Goal: Check status: Check status

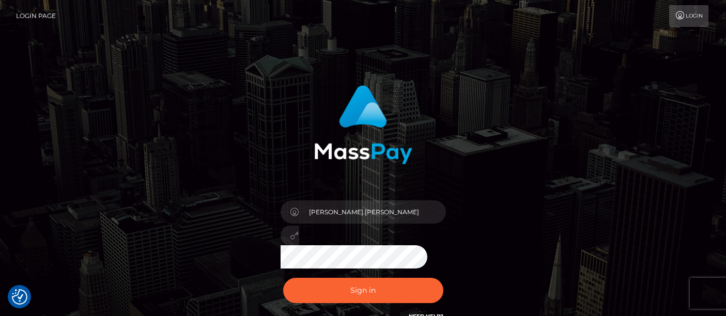
click at [356, 293] on button "Sign in" at bounding box center [363, 290] width 160 height 25
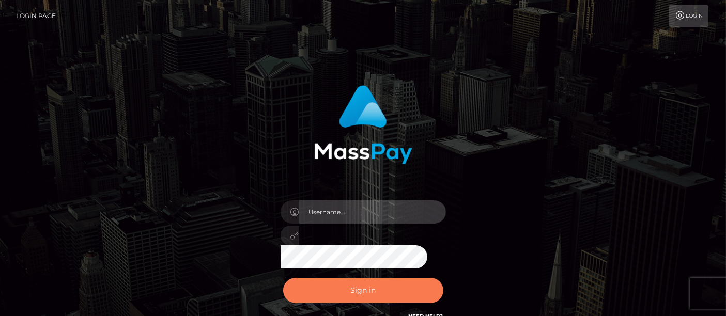
type input "matthew.wong"
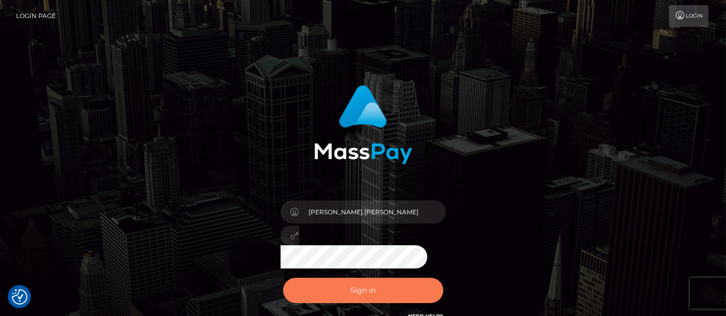
click at [375, 291] on button "Sign in" at bounding box center [363, 290] width 160 height 25
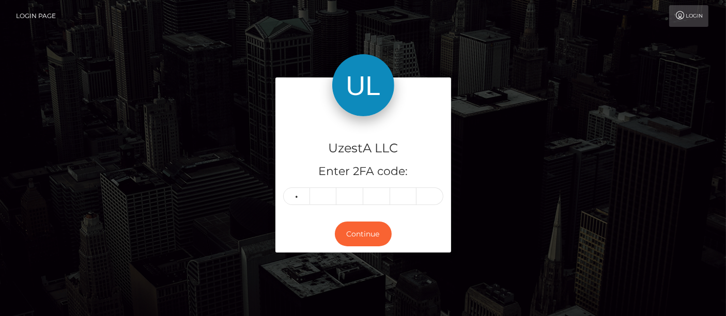
type input "5"
type input "2"
type input "7"
type input "3"
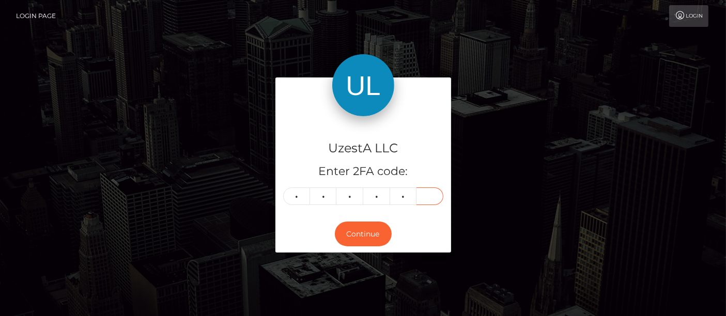
type input "3"
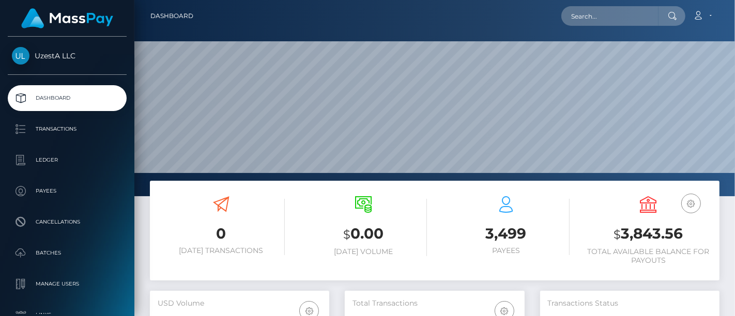
scroll to position [183, 179]
click at [605, 9] on input "text" at bounding box center [609, 16] width 97 height 20
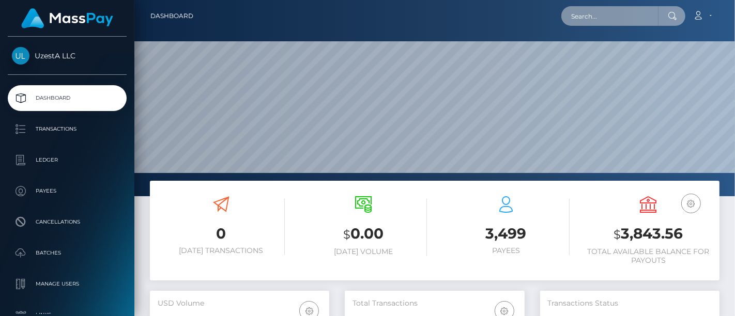
paste input "2224058"
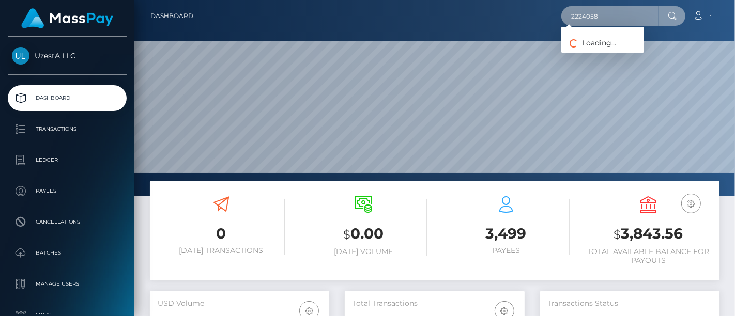
click at [605, 13] on input "2224058" at bounding box center [609, 16] width 97 height 20
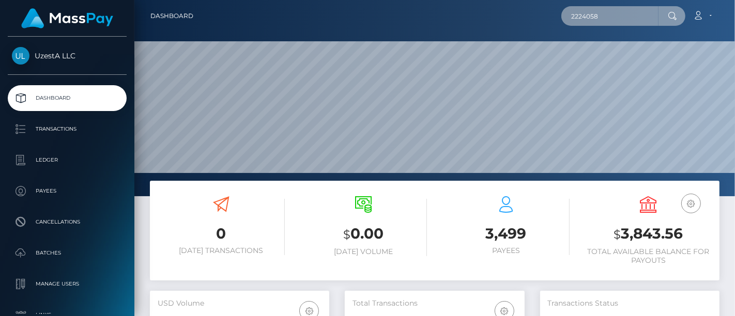
paste input "2224058"
click at [581, 17] on input "22240582224058" at bounding box center [609, 16] width 97 height 20
drag, startPoint x: 626, startPoint y: 18, endPoint x: 404, endPoint y: 16, distance: 221.1
click at [404, 16] on div "22240582224058 Loading... Loading... Account Edit Profile Logout" at bounding box center [459, 16] width 517 height 22
paste input "text"
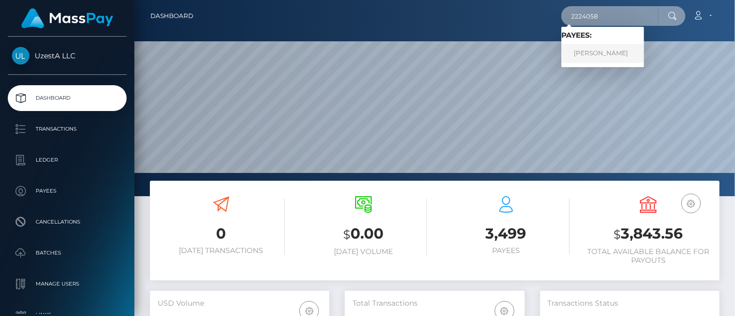
type input "2224058"
click at [575, 51] on link "坤杰 李" at bounding box center [602, 53] width 83 height 19
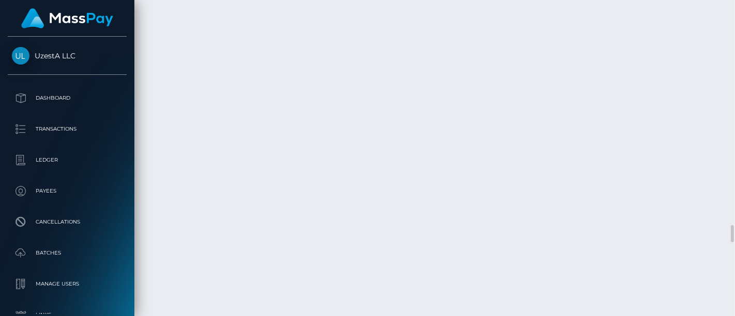
scroll to position [4247, 0]
drag, startPoint x: 154, startPoint y: 249, endPoint x: 217, endPoint y: 250, distance: 63.0
copy h5 "Abandoned"
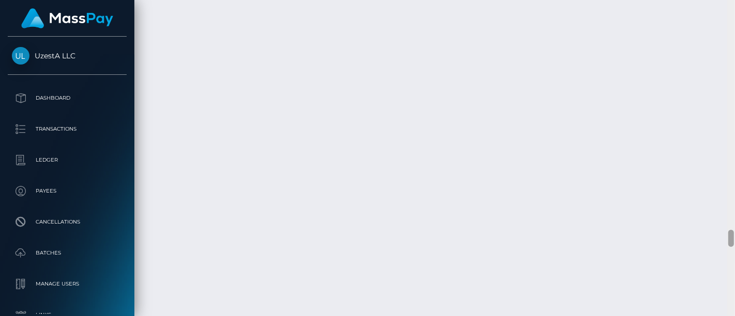
drag, startPoint x: 734, startPoint y: 223, endPoint x: 734, endPoint y: 205, distance: 18.6
click at [734, 205] on div at bounding box center [731, 158] width 8 height 317
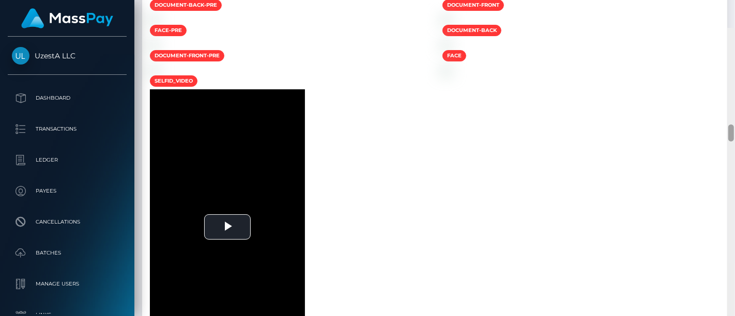
scroll to position [1754, 0]
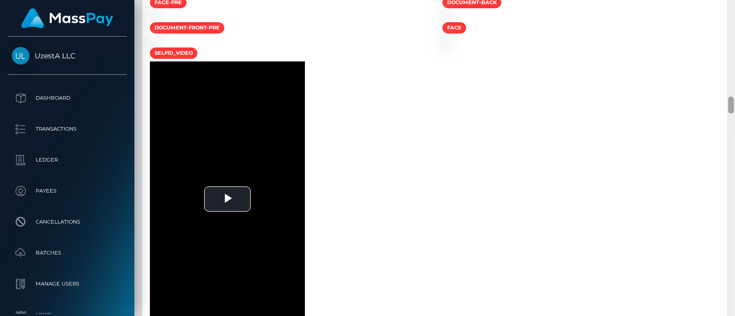
drag, startPoint x: 731, startPoint y: 235, endPoint x: 734, endPoint y: 102, distance: 132.8
click at [734, 102] on div at bounding box center [731, 158] width 8 height 317
drag, startPoint x: 152, startPoint y: 196, endPoint x: 500, endPoint y: 197, distance: 348.2
copy h5 "Review - Presented document tampered, data cross reference"
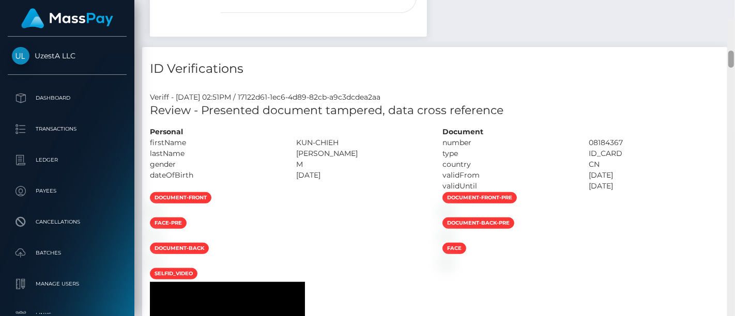
scroll to position [504, 0]
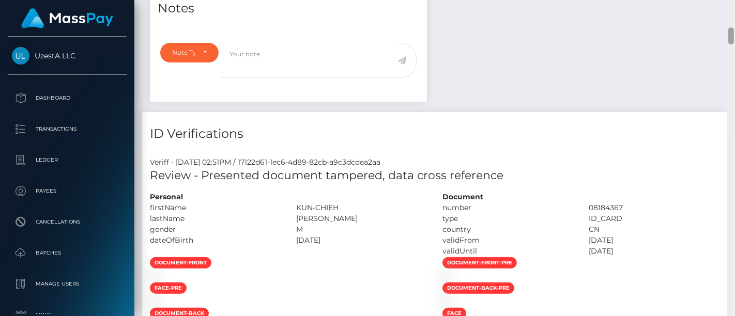
drag, startPoint x: 729, startPoint y: 110, endPoint x: 727, endPoint y: 40, distance: 69.3
click at [727, 40] on div at bounding box center [731, 158] width 8 height 317
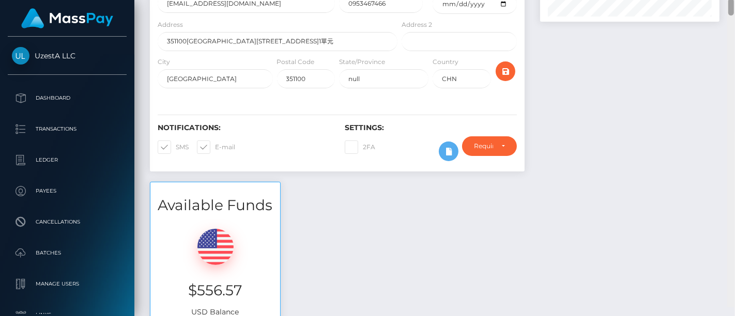
scroll to position [297, 0]
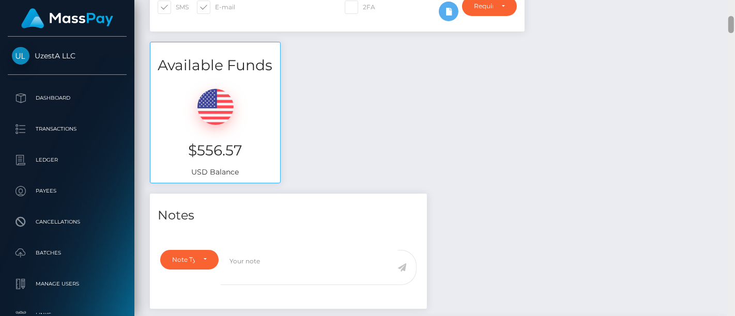
drag, startPoint x: 731, startPoint y: 10, endPoint x: 371, endPoint y: 221, distance: 417.0
click at [720, 24] on div "Customer Profile Loading... Loading..." at bounding box center [434, 158] width 600 height 316
click at [734, 119] on div at bounding box center [731, 158] width 8 height 317
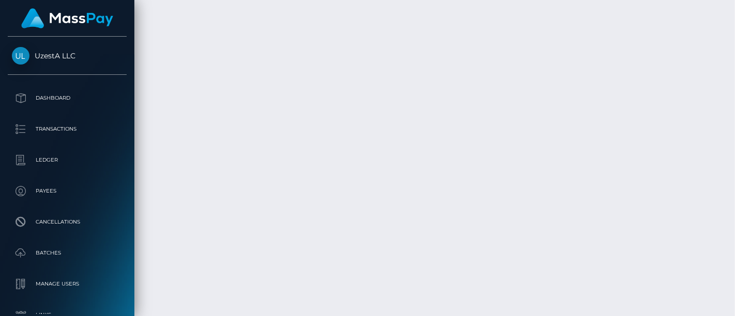
scroll to position [5206, 0]
